Goal: Information Seeking & Learning: Understand process/instructions

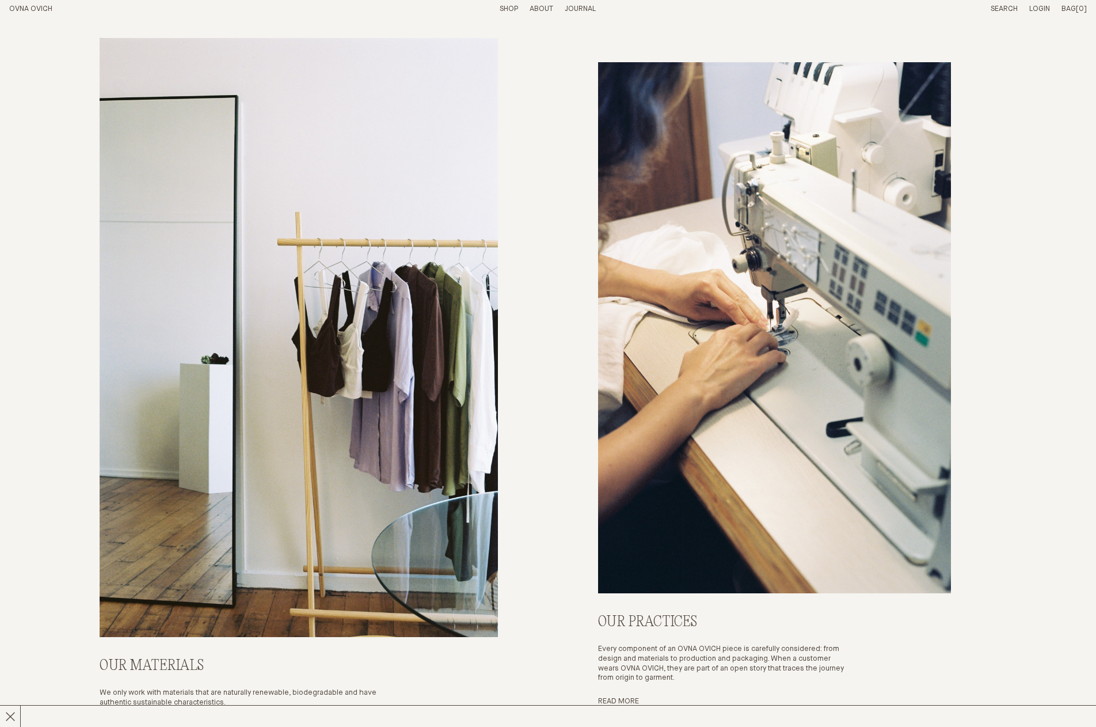
scroll to position [5140, 0]
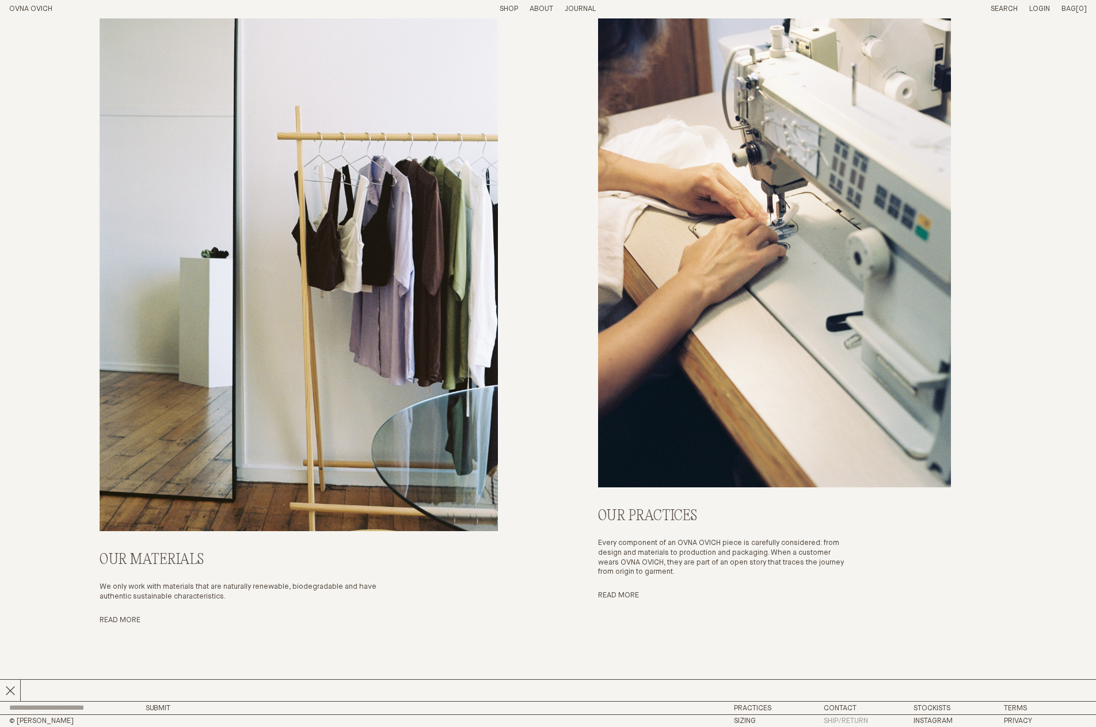
click at [854, 719] on link "Ship/Return" at bounding box center [846, 720] width 44 height 7
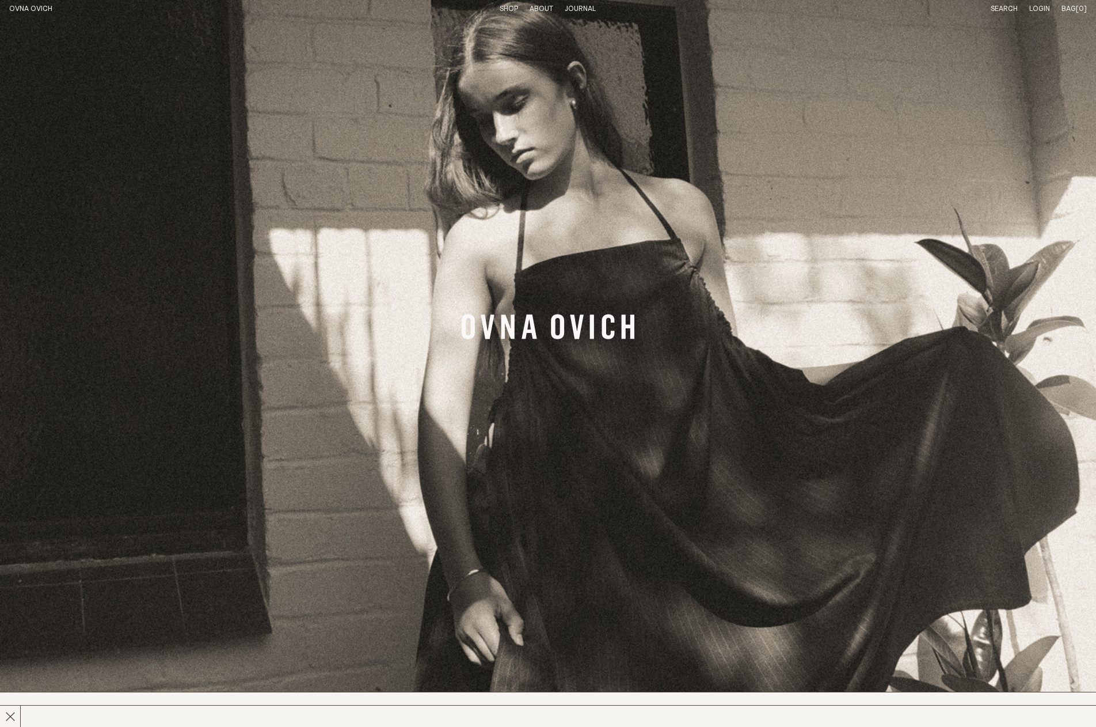
scroll to position [0, 0]
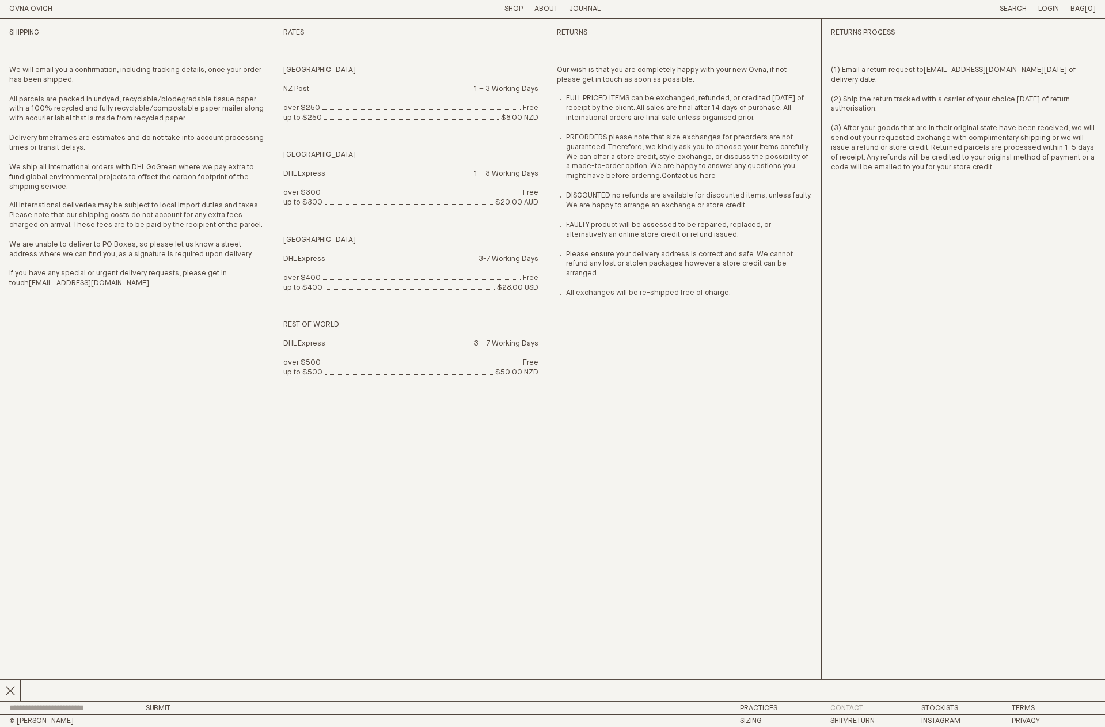
click at [841, 709] on link "Contact" at bounding box center [846, 707] width 33 height 7
click at [898, 174] on div "Returns Process (1) Email a return request to [EMAIL_ADDRESS][DOMAIN_NAME] [DAT…" at bounding box center [963, 360] width 265 height 682
